Goal: Information Seeking & Learning: Learn about a topic

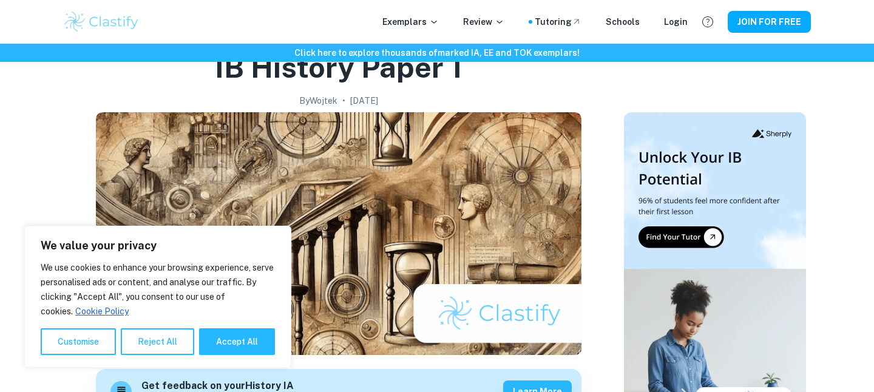
scroll to position [170, 0]
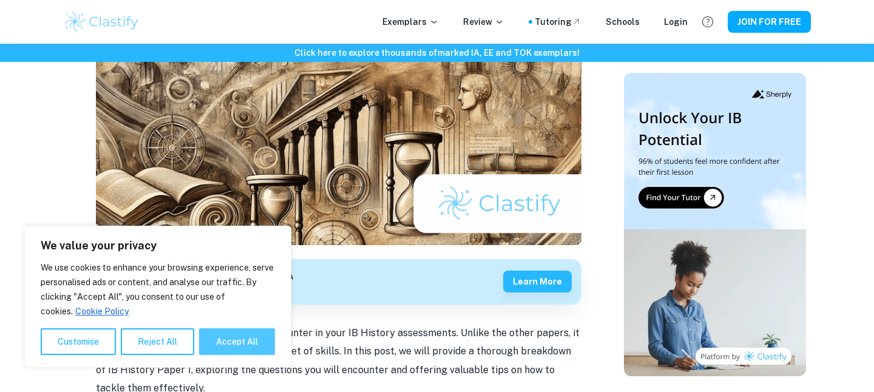
click at [239, 333] on button "Accept All" at bounding box center [237, 341] width 76 height 27
checkbox input "true"
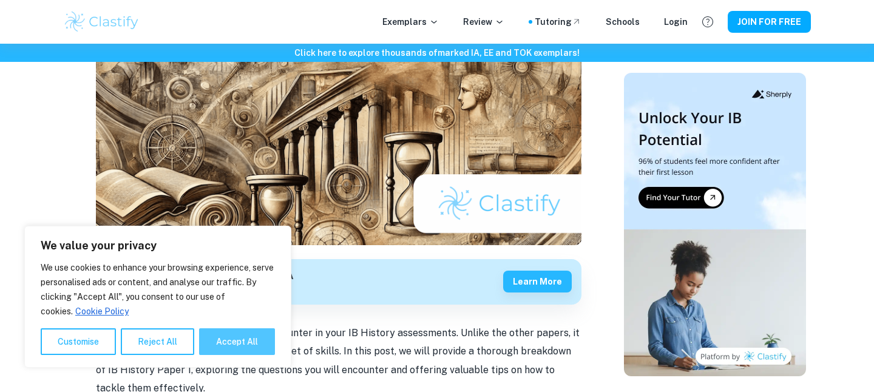
checkbox input "true"
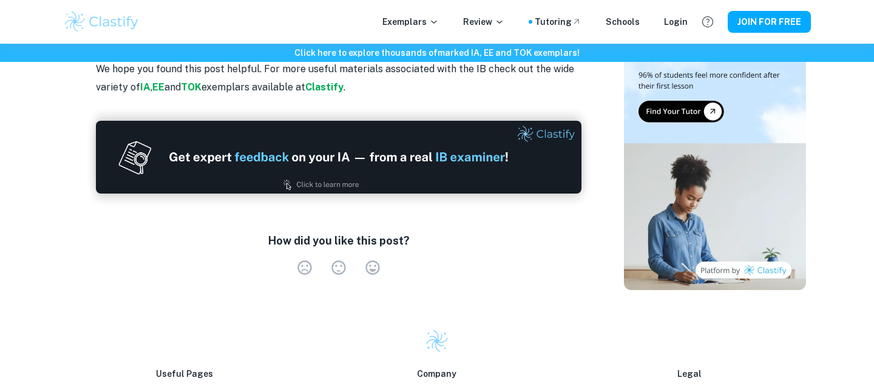
scroll to position [3051, 0]
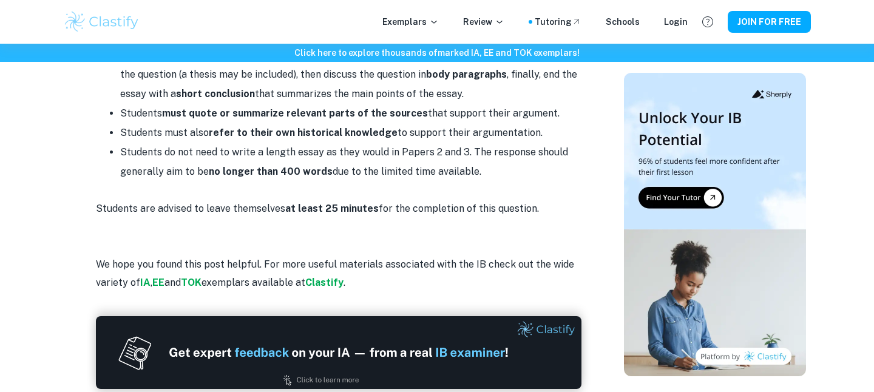
scroll to position [2826, 0]
